Goal: Navigation & Orientation: Find specific page/section

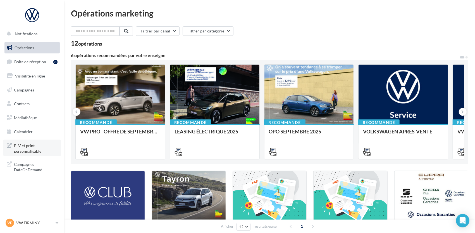
click at [38, 149] on span "PLV et print personnalisable" at bounding box center [36, 148] width 44 height 12
click at [34, 66] on link "Boîte de réception 8" at bounding box center [32, 62] width 58 height 12
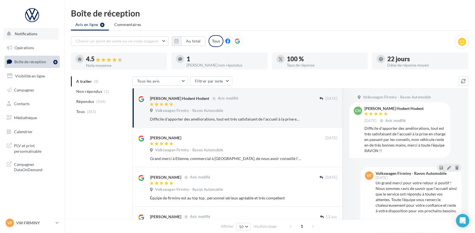
click at [30, 35] on span "Notifications" at bounding box center [26, 33] width 23 height 5
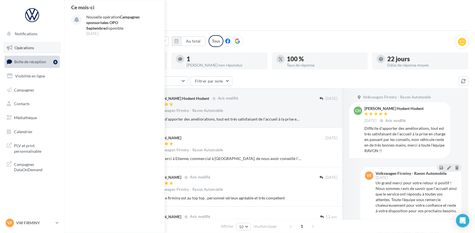
click at [25, 47] on span "Opérations" at bounding box center [25, 47] width 20 height 5
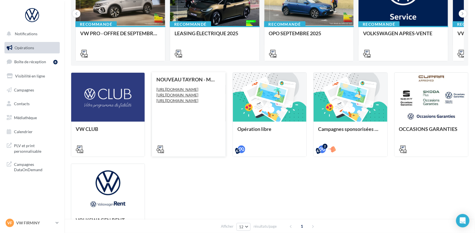
scroll to position [37, 0]
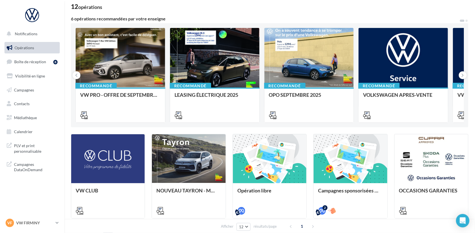
click at [301, 18] on div "6 opérations recommandées par votre enseigne" at bounding box center [265, 18] width 388 height 4
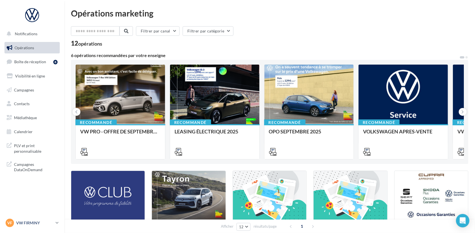
click at [24, 222] on p "VW FIRMINY" at bounding box center [34, 223] width 37 height 6
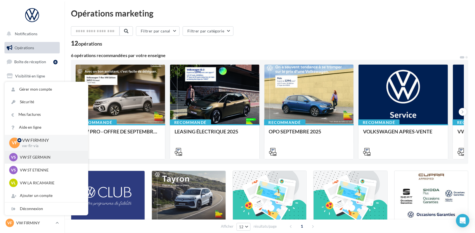
click at [39, 157] on p "VW ST GERMAIN" at bounding box center [50, 157] width 61 height 6
